Goal: Ask a question

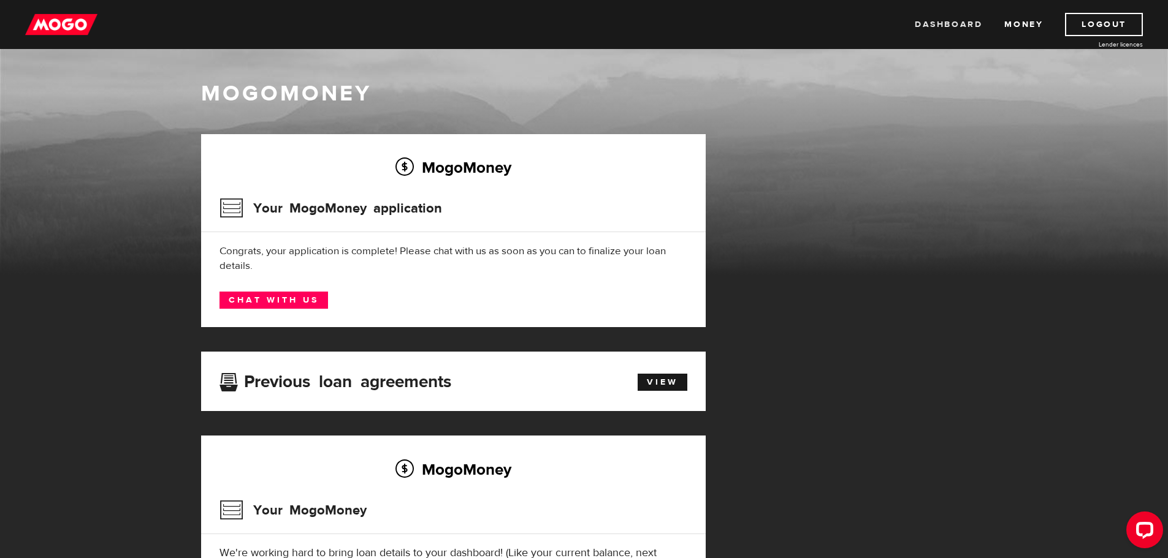
click at [942, 30] on link "Dashboard" at bounding box center [948, 24] width 67 height 23
click at [261, 297] on link "Chat with us" at bounding box center [273, 300] width 108 height 17
click at [1117, 245] on div "MogoMoney" at bounding box center [584, 177] width 1168 height 196
